Goal: Task Accomplishment & Management: Manage account settings

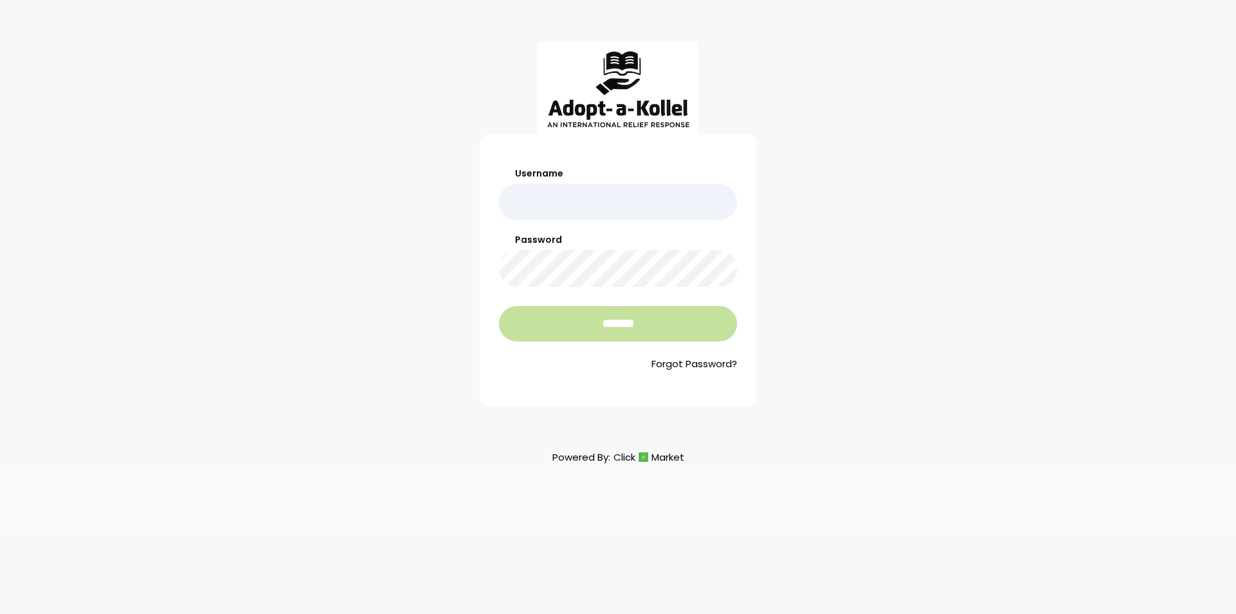
type input "*******"
click at [610, 333] on input "*******" at bounding box center [618, 323] width 238 height 35
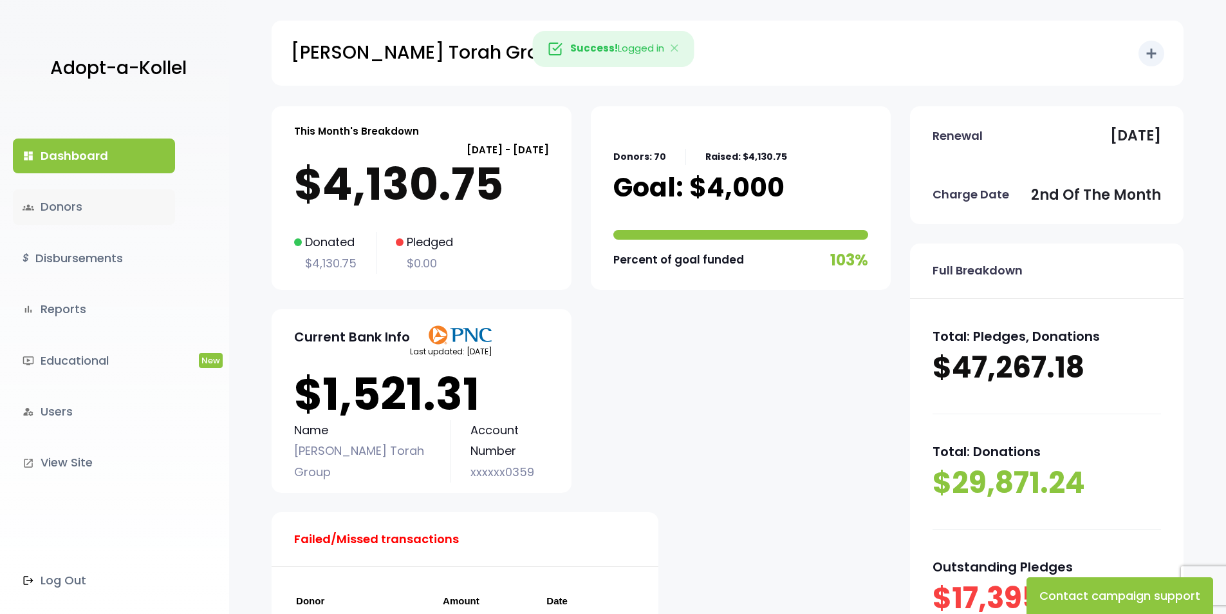
click at [71, 208] on link "groups Donors" at bounding box center [94, 206] width 162 height 35
